Goal: Transaction & Acquisition: Purchase product/service

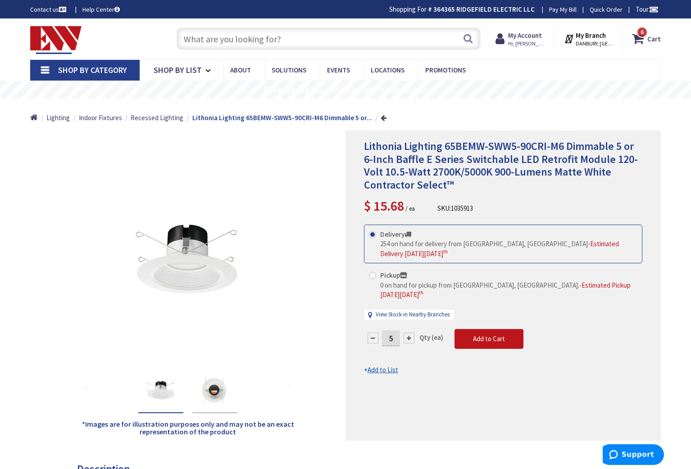
click at [215, 38] on input "text" at bounding box center [328, 38] width 304 height 23
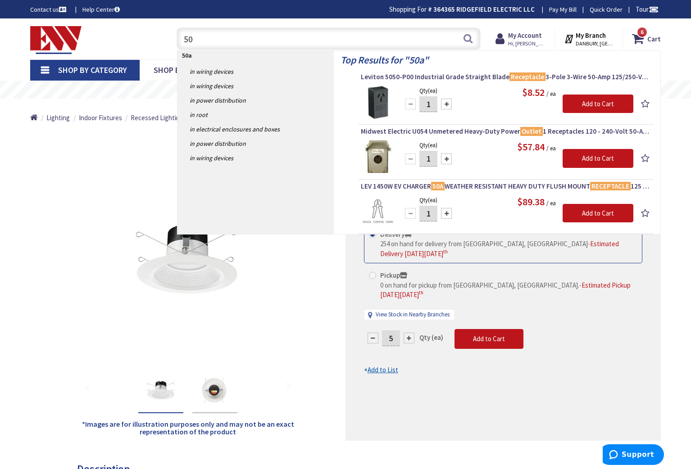
type input "5"
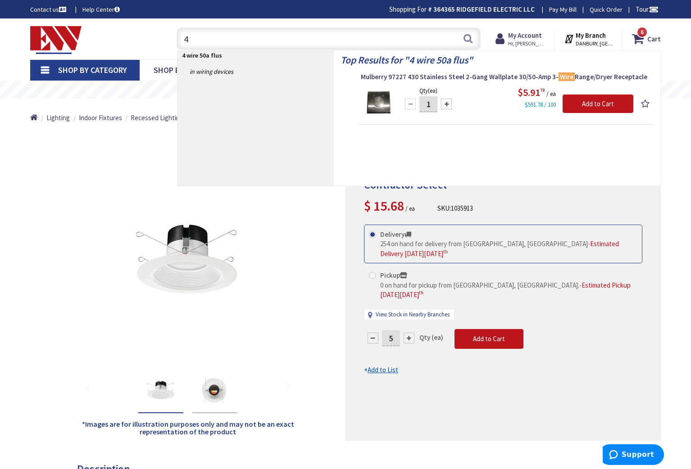
type input "4"
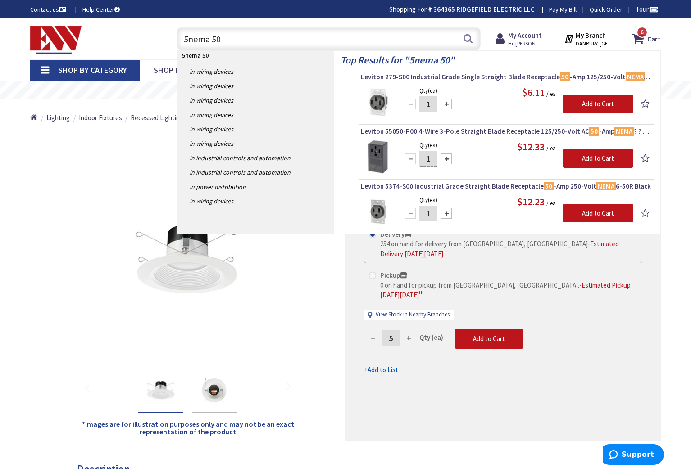
type input "5nema 50"
click at [445, 156] on div at bounding box center [446, 159] width 11 height 11
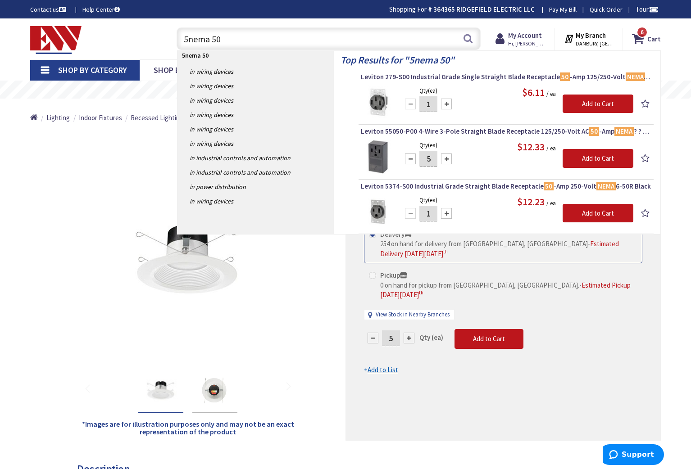
click at [445, 156] on div at bounding box center [446, 159] width 11 height 11
click at [411, 158] on div at bounding box center [410, 159] width 11 height 11
click at [446, 155] on div at bounding box center [446, 159] width 11 height 11
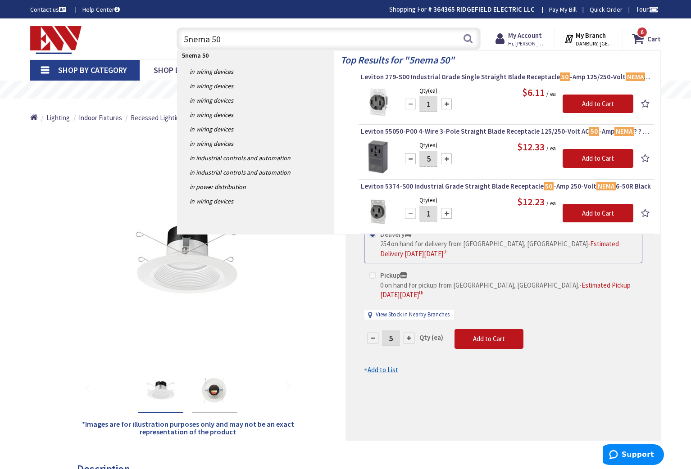
type input "6"
click at [582, 158] on input "Add to Cart" at bounding box center [597, 158] width 71 height 19
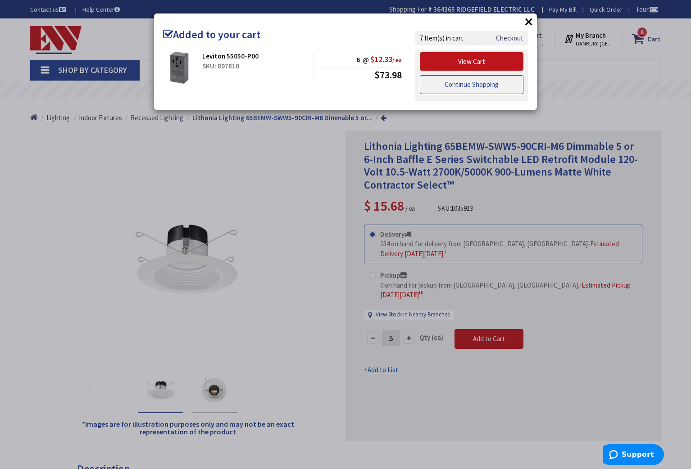
click at [490, 82] on link "Continue Shopping" at bounding box center [472, 84] width 104 height 19
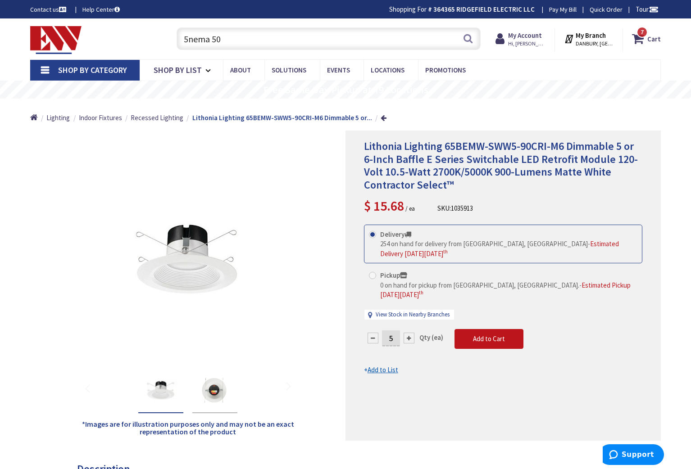
click at [265, 35] on input "5nema 50" at bounding box center [328, 38] width 304 height 23
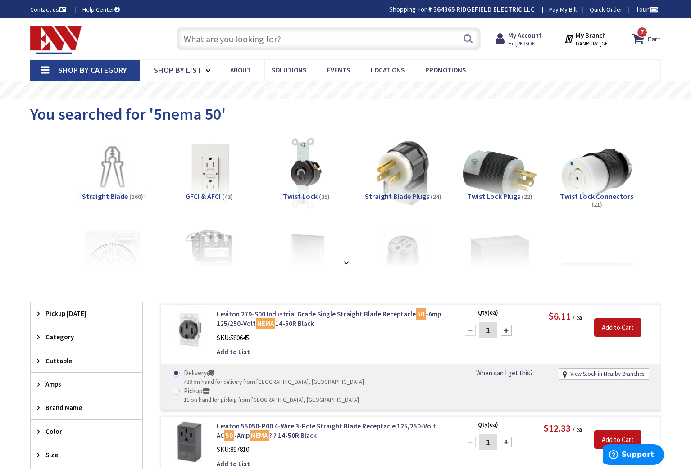
click at [238, 37] on input "text" at bounding box center [328, 38] width 304 height 23
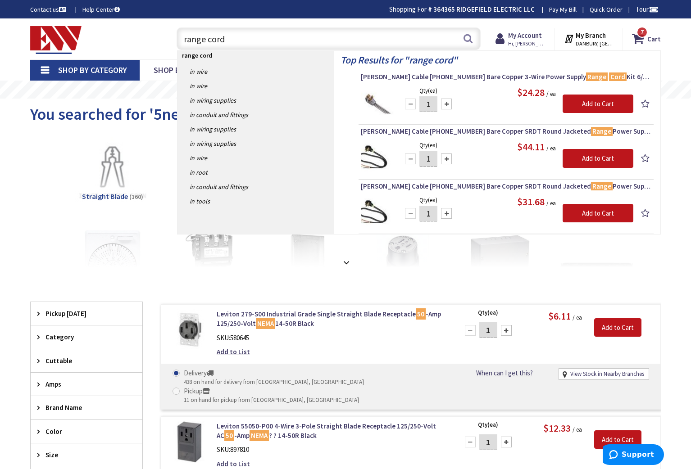
type input "range cord"
click at [451, 158] on div at bounding box center [446, 159] width 11 height 11
type input "4"
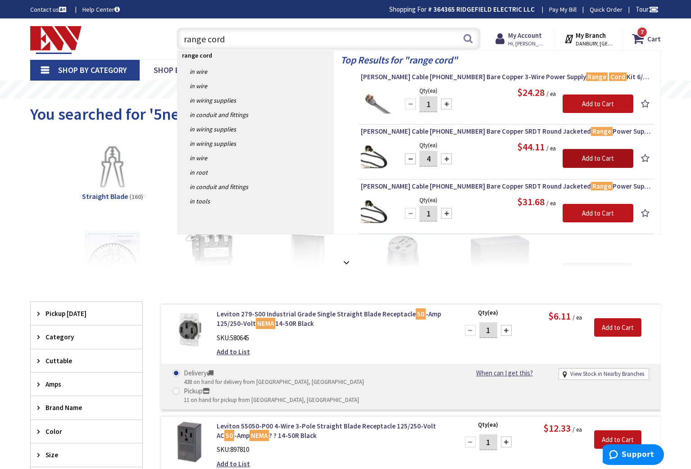
click at [604, 157] on input "Add to Cart" at bounding box center [597, 158] width 71 height 19
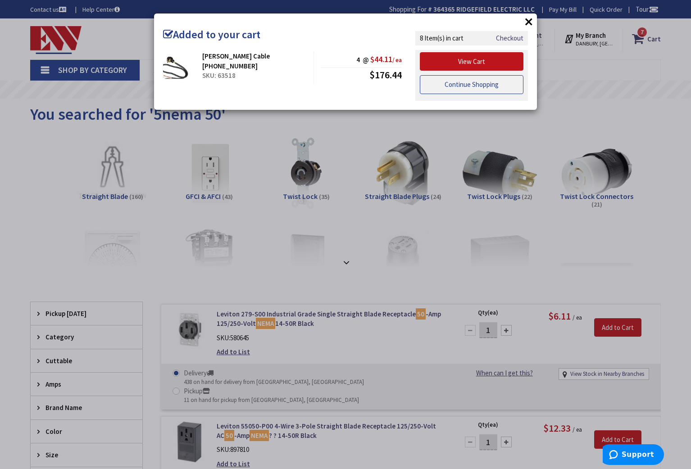
click at [464, 89] on link "Continue Shopping" at bounding box center [472, 84] width 104 height 19
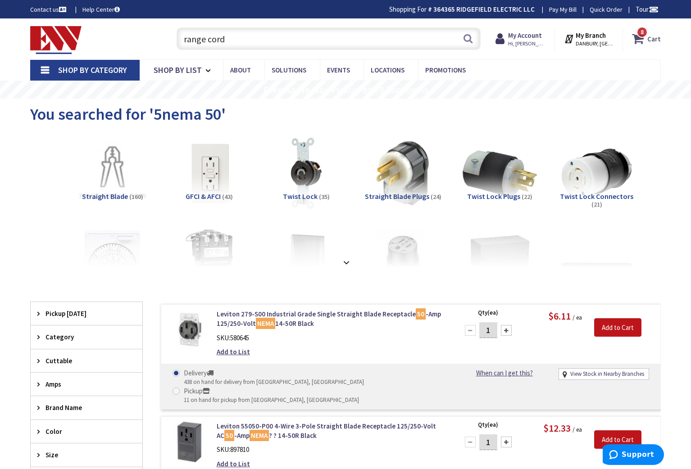
click at [638, 41] on icon at bounding box center [639, 39] width 15 height 16
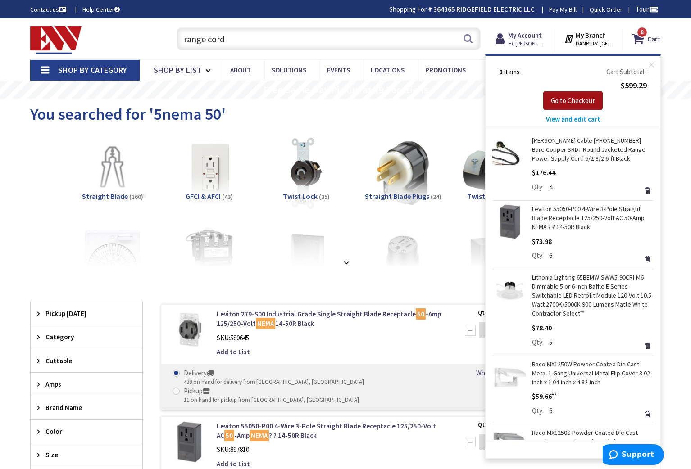
click at [569, 101] on span "Go to Checkout" at bounding box center [573, 100] width 44 height 9
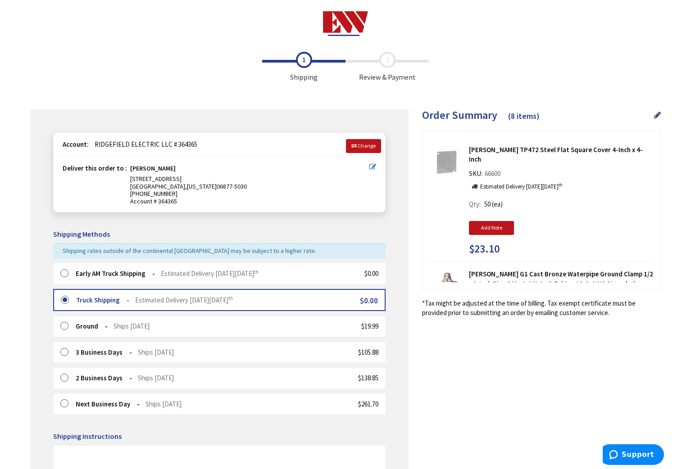
click at [63, 273] on label at bounding box center [67, 273] width 14 height 9
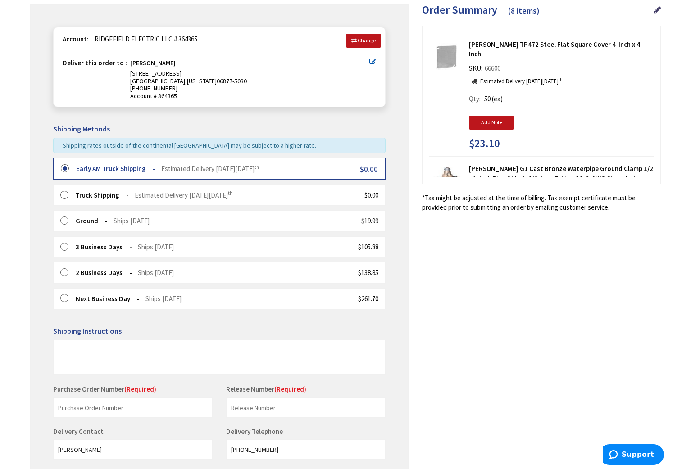
scroll to position [196, 0]
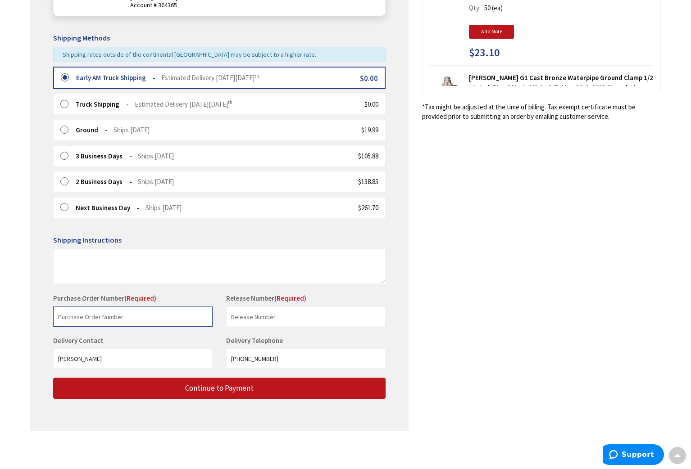
click at [138, 317] on input "text" at bounding box center [132, 317] width 159 height 20
type input "stock"
click at [242, 320] on input "text" at bounding box center [305, 317] width 159 height 20
type input "stock"
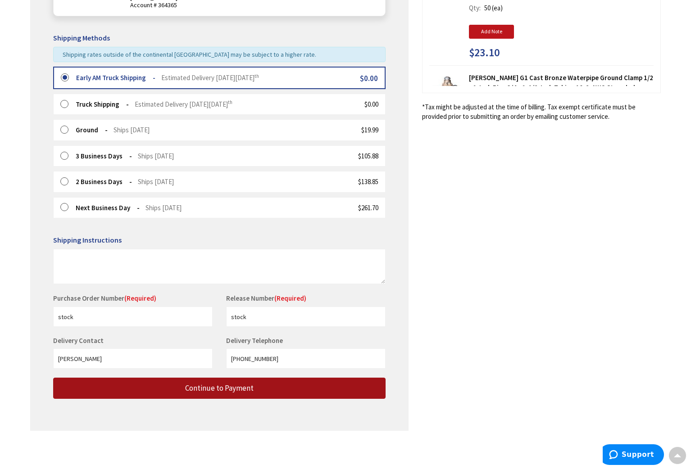
click at [212, 387] on span "Continue to Payment" at bounding box center [219, 388] width 68 height 10
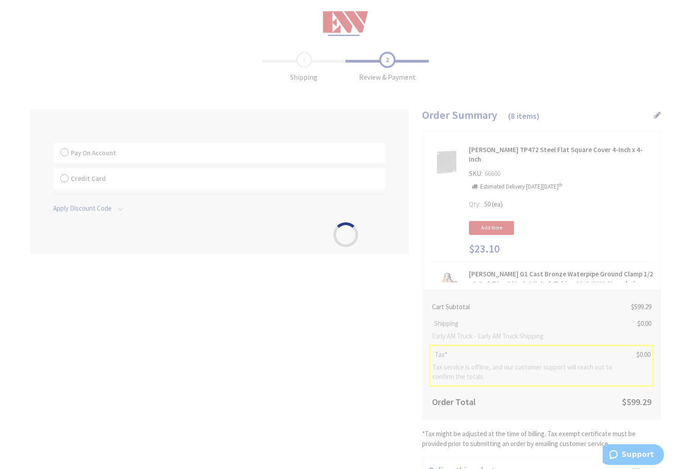
click at [67, 154] on div "Please wait..." at bounding box center [345, 234] width 691 height 469
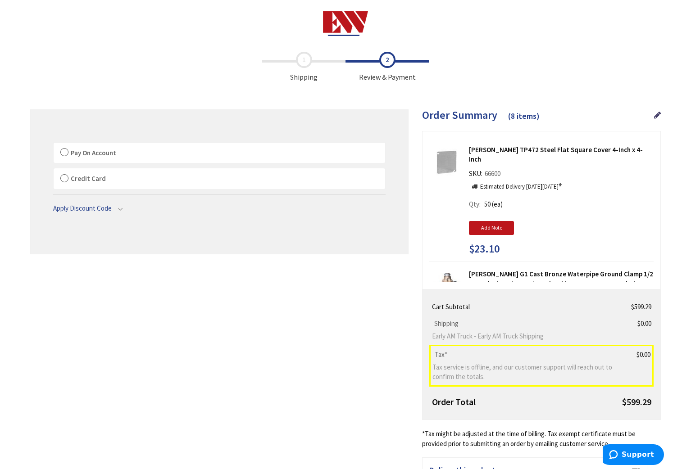
click at [67, 154] on label "Pay On Account" at bounding box center [219, 153] width 331 height 21
click at [64, 152] on label "Pay On Account" at bounding box center [219, 153] width 331 height 21
click at [54, 144] on input "Pay On Account" at bounding box center [54, 144] width 0 height 0
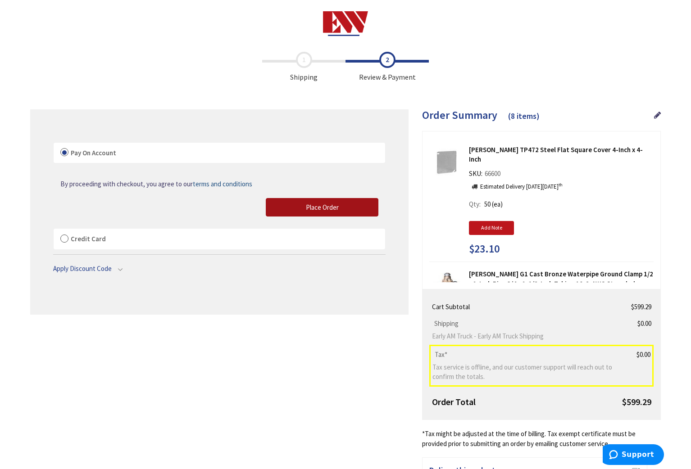
click at [314, 202] on button "Place Order" at bounding box center [322, 207] width 113 height 19
